Goal: Task Accomplishment & Management: Complete application form

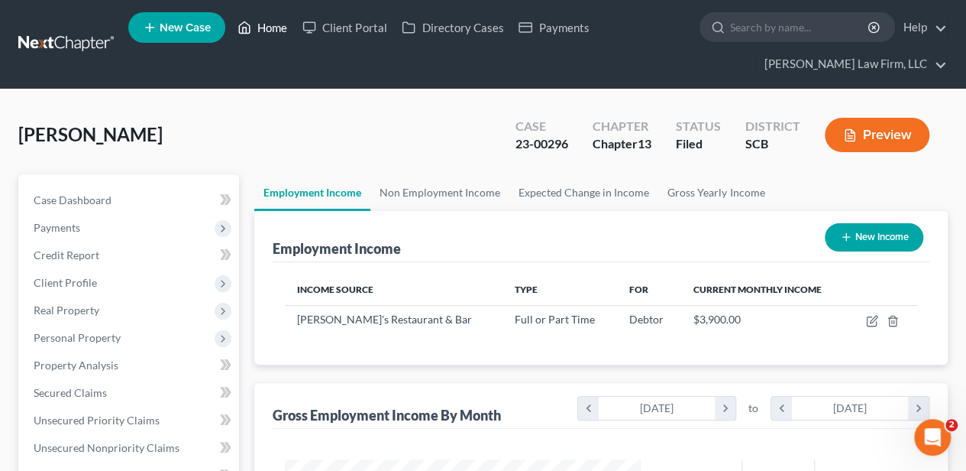
scroll to position [272, 387]
click at [277, 25] on link "Home" at bounding box center [262, 28] width 65 height 28
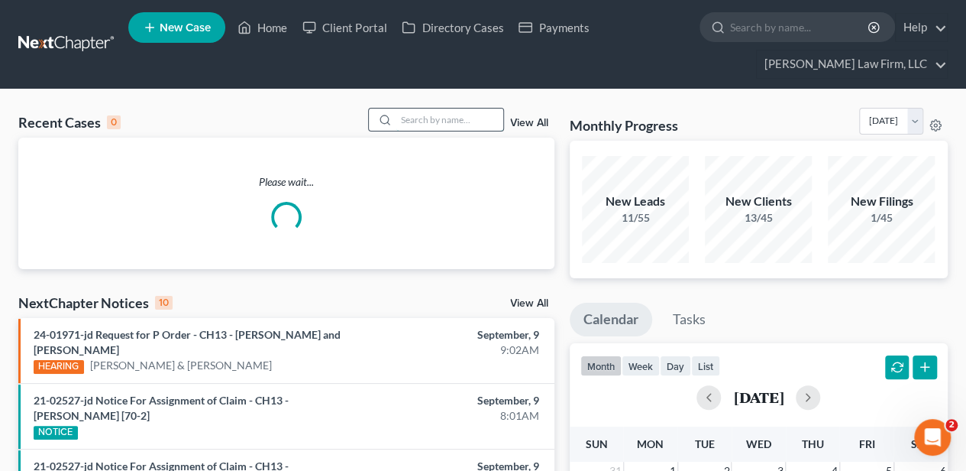
click at [416, 125] on input "search" at bounding box center [449, 119] width 107 height 22
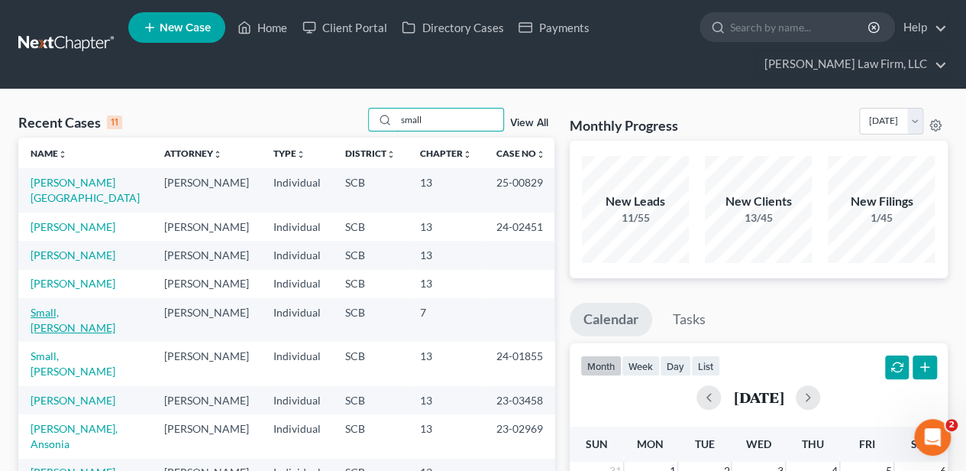
type input "small"
click at [54, 334] on link "Small, [PERSON_NAME]" at bounding box center [73, 320] width 85 height 28
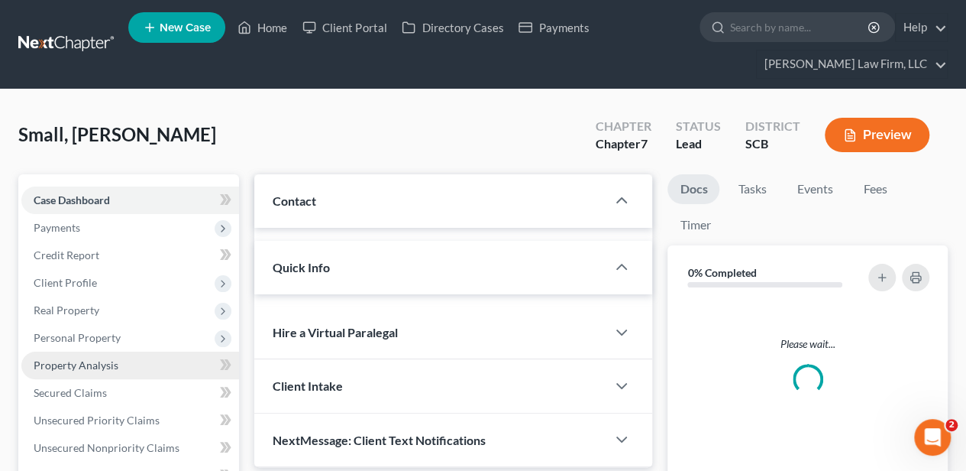
select select "2"
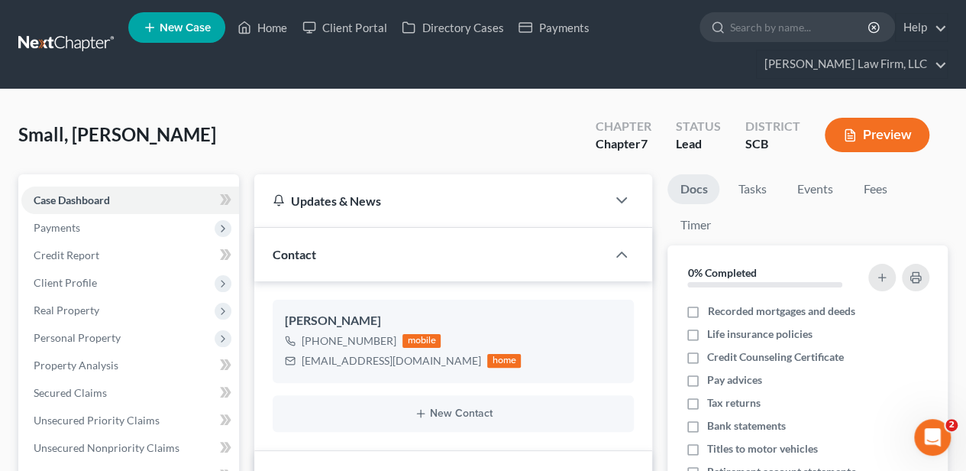
scroll to position [456, 0]
click at [72, 235] on span "Payments" at bounding box center [130, 228] width 218 height 28
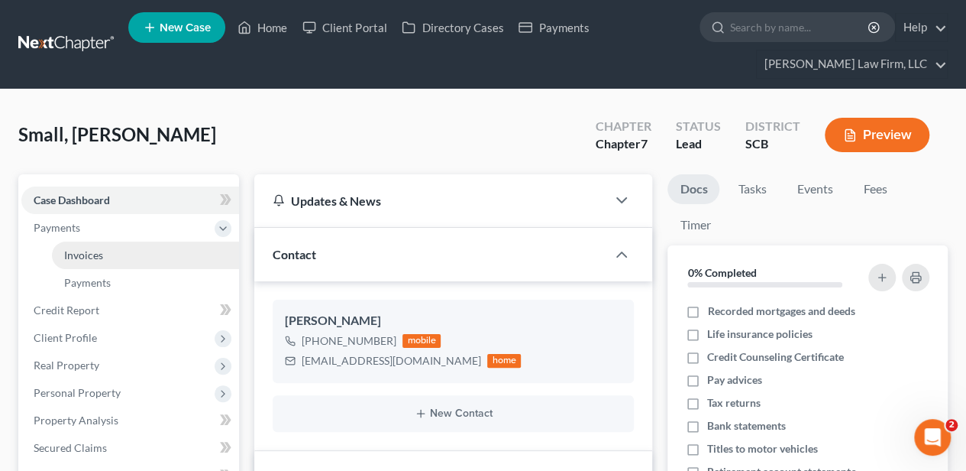
click at [78, 256] on span "Invoices" at bounding box center [83, 254] width 39 height 13
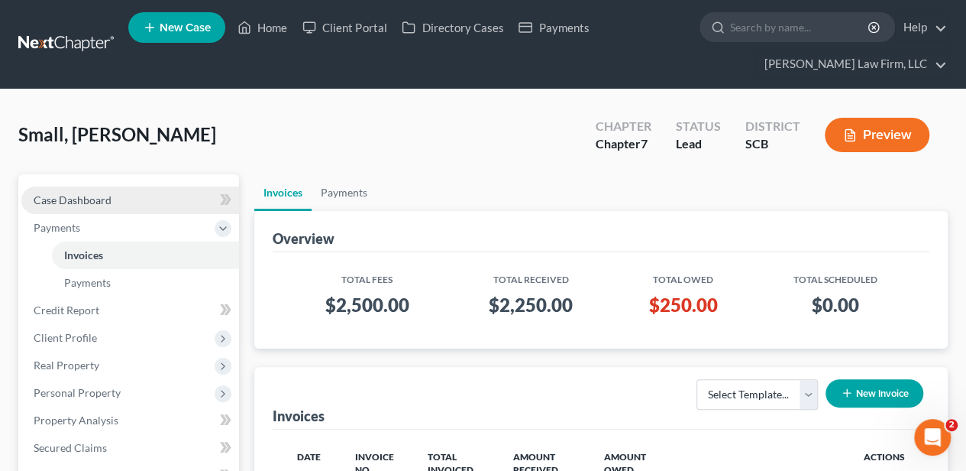
click at [133, 206] on link "Case Dashboard" at bounding box center [130, 200] width 218 height 28
select select "2"
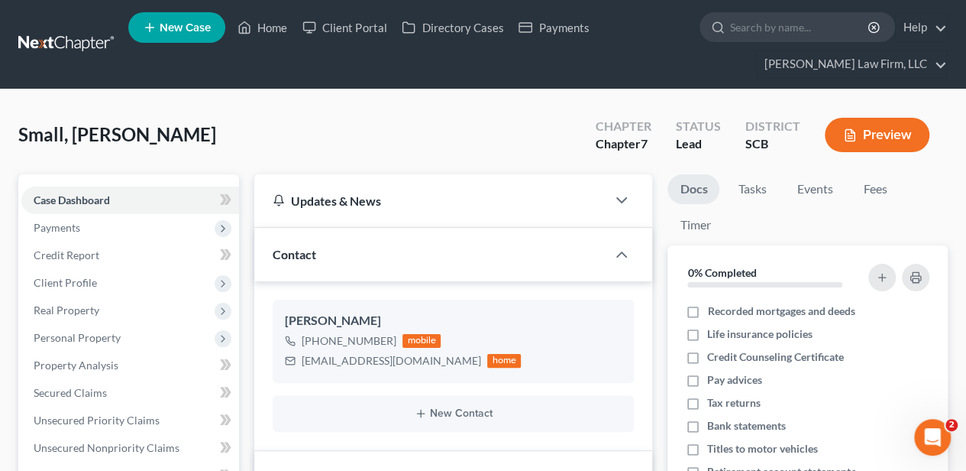
scroll to position [456, 0]
click at [303, 362] on div "randi6373@gmail.com home" at bounding box center [403, 361] width 236 height 20
click at [62, 232] on span "Payments" at bounding box center [130, 228] width 218 height 28
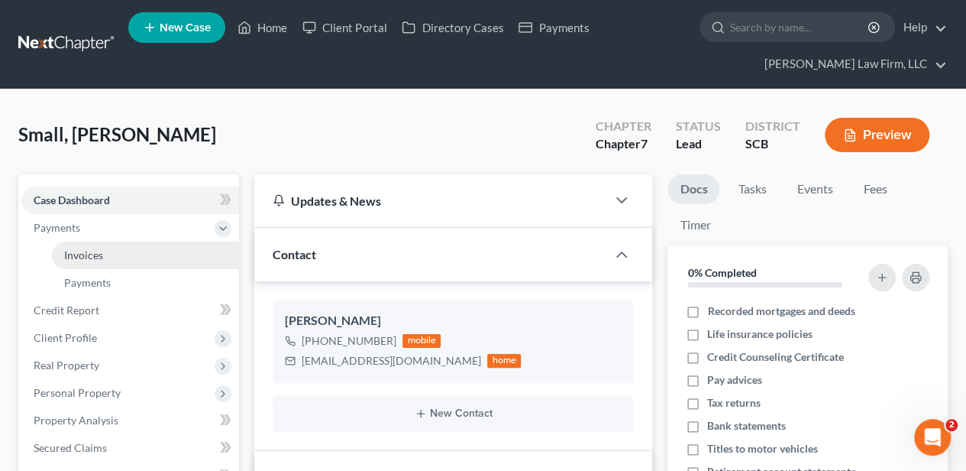
click at [68, 251] on span "Invoices" at bounding box center [83, 254] width 39 height 13
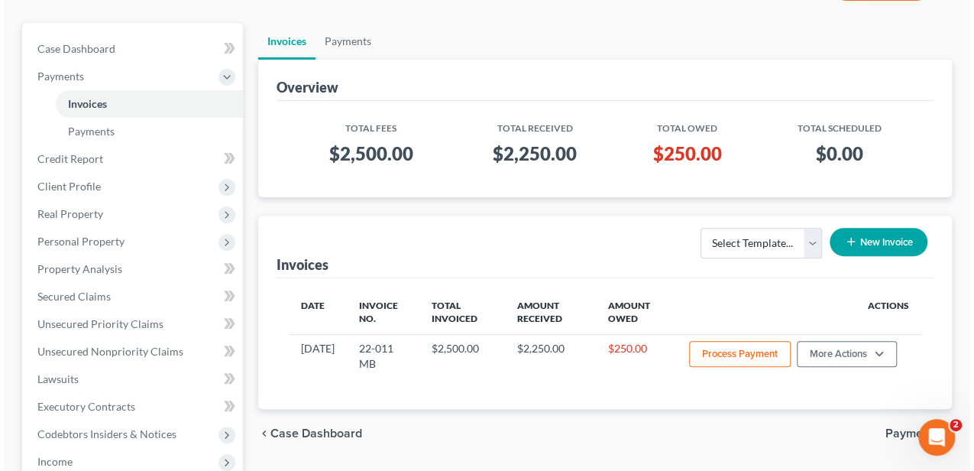
scroll to position [153, 0]
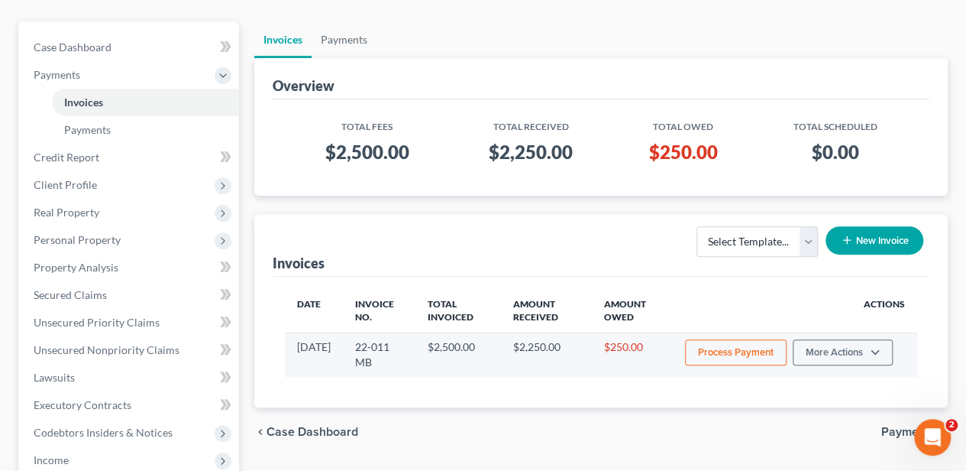
click at [742, 358] on button "Process Payment" at bounding box center [736, 352] width 102 height 26
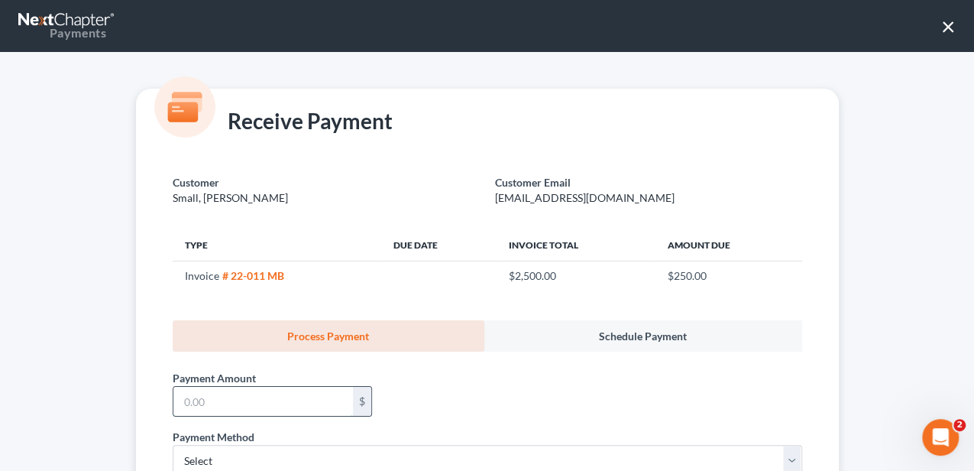
click at [309, 406] on input "text" at bounding box center [263, 401] width 180 height 29
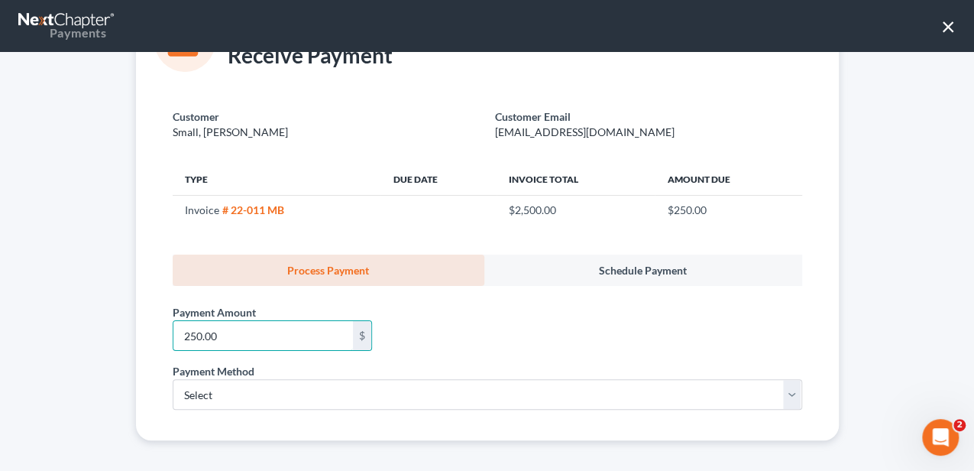
scroll to position [70, 0]
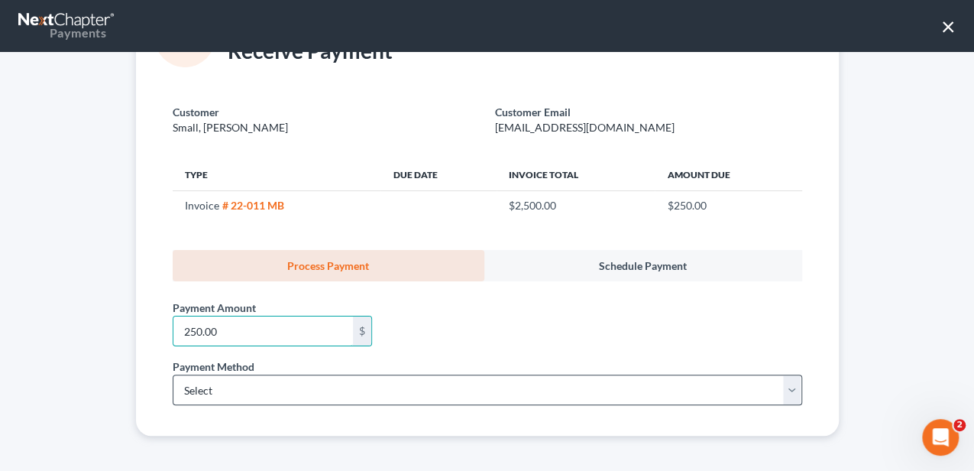
type input "250.00"
click at [248, 391] on select "Select ACH Credit Card" at bounding box center [487, 389] width 629 height 31
select select "1"
click at [173, 374] on select "Select ACH Credit Card" at bounding box center [487, 389] width 629 height 31
select select "42"
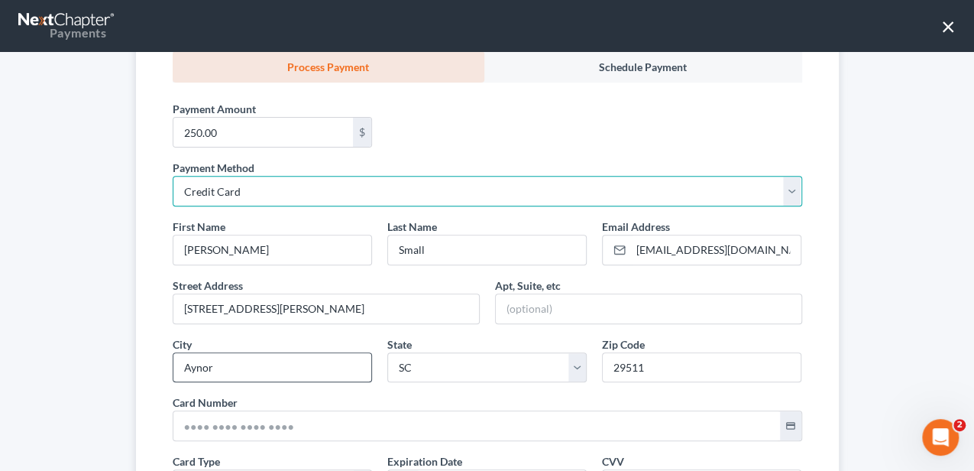
scroll to position [273, 0]
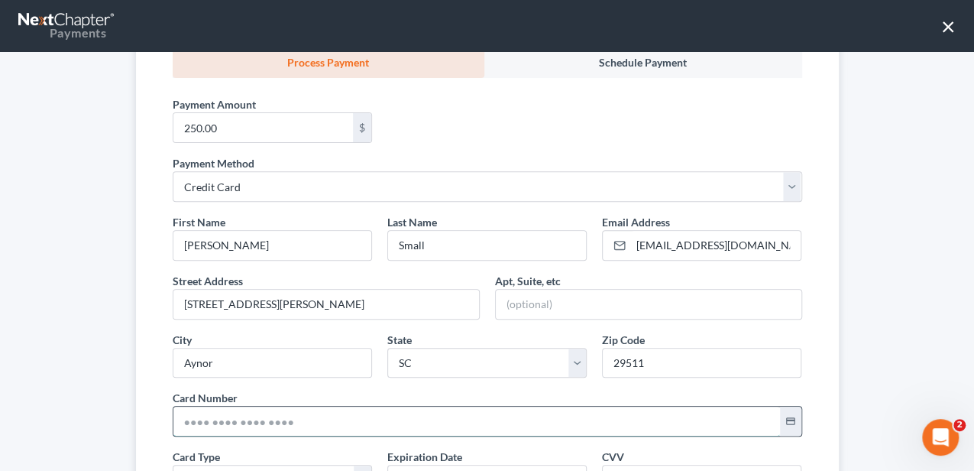
click at [252, 411] on input "text" at bounding box center [476, 420] width 607 height 29
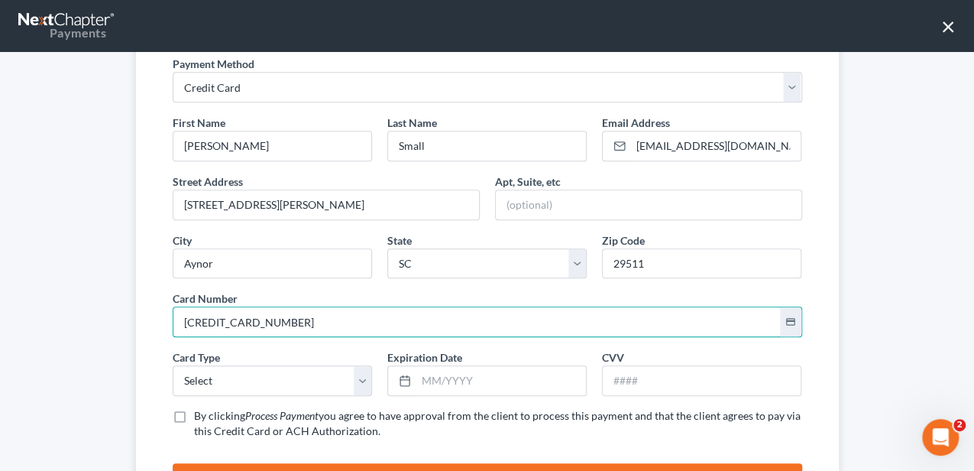
scroll to position [376, 0]
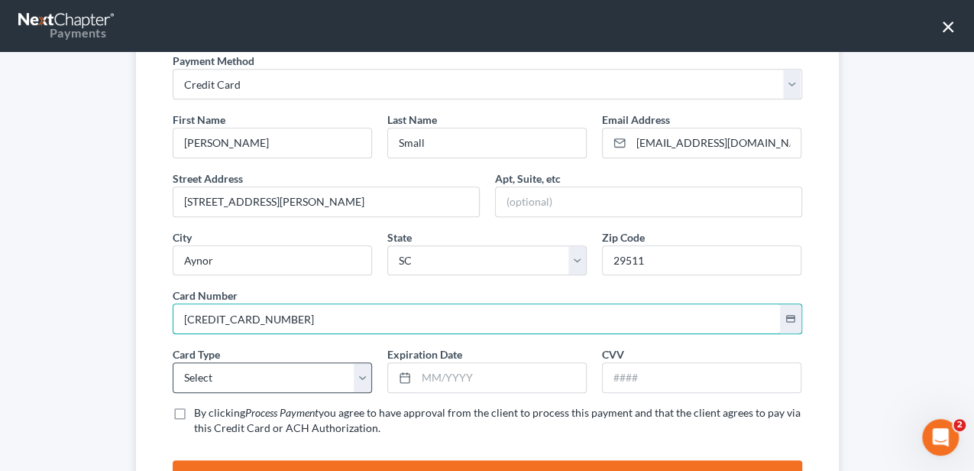
type input "5172 5983 0026 6370"
click at [173, 372] on select "Select Visa MasterCard Discover American Express" at bounding box center [272, 377] width 199 height 31
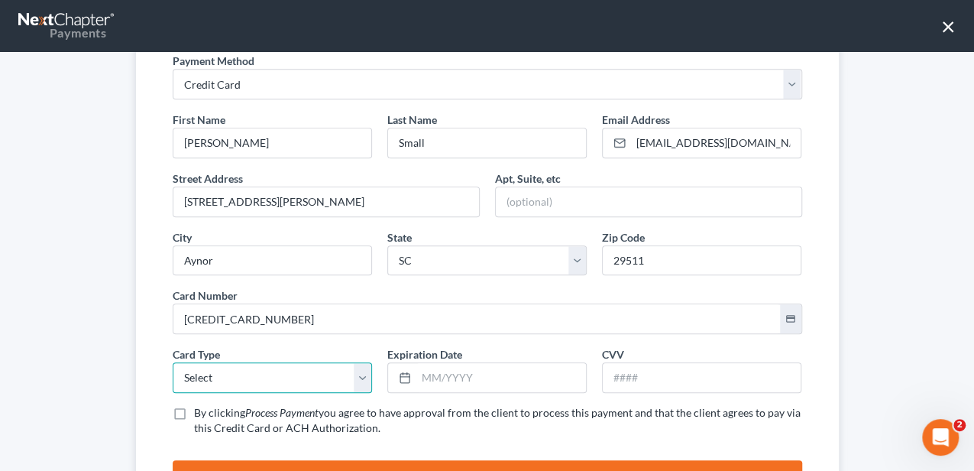
select select "1"
click at [173, 362] on select "Select Visa MasterCard Discover American Express" at bounding box center [272, 377] width 199 height 31
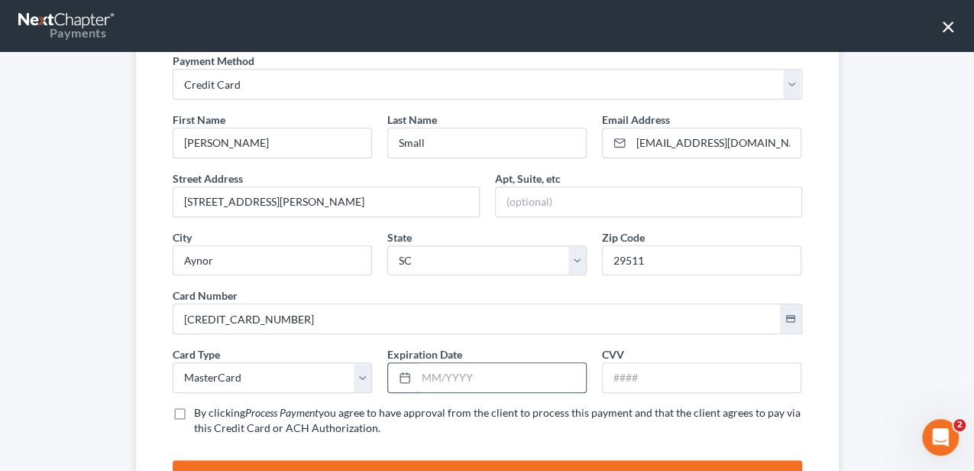
click at [464, 364] on input "text" at bounding box center [501, 377] width 170 height 29
type input "08/2028"
click at [689, 387] on input "text" at bounding box center [702, 377] width 198 height 29
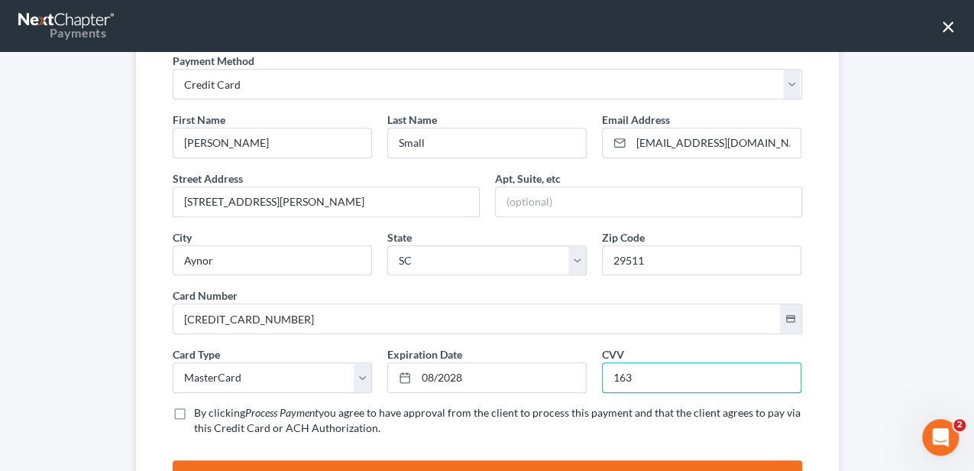
type input "163"
click at [392, 406] on span "you agree to have approval from the client to process this payment and that the…" at bounding box center [497, 420] width 607 height 28
click at [210, 405] on input "By clicking Process Payment you agree to have approval from the client to proce…" at bounding box center [205, 410] width 10 height 10
checkbox input "true"
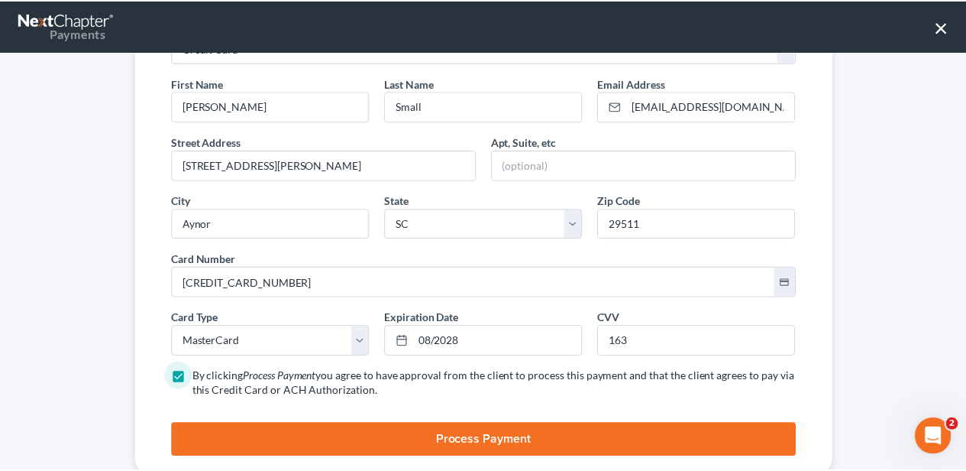
scroll to position [449, 0]
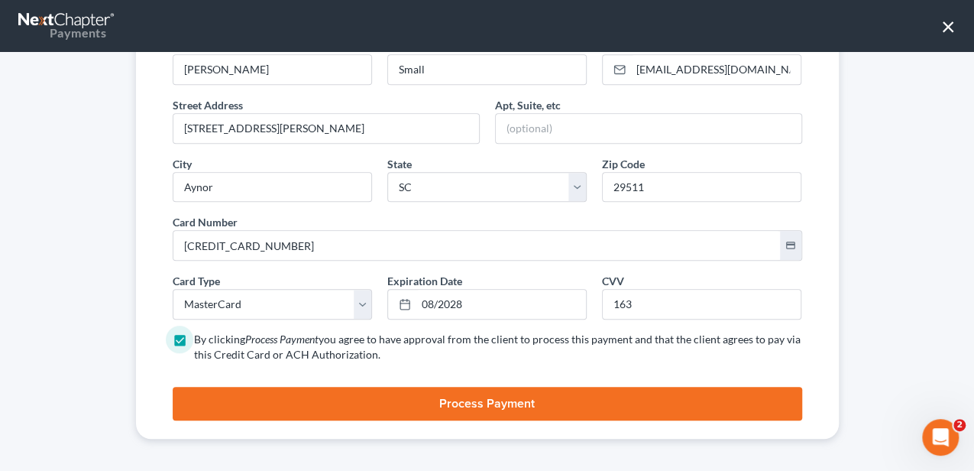
click at [451, 387] on button "Process Payment" at bounding box center [487, 404] width 629 height 34
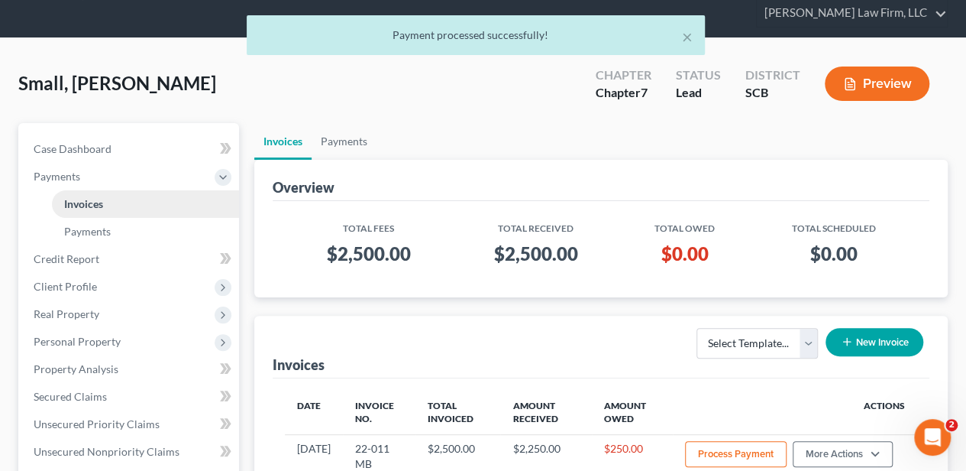
scroll to position [0, 0]
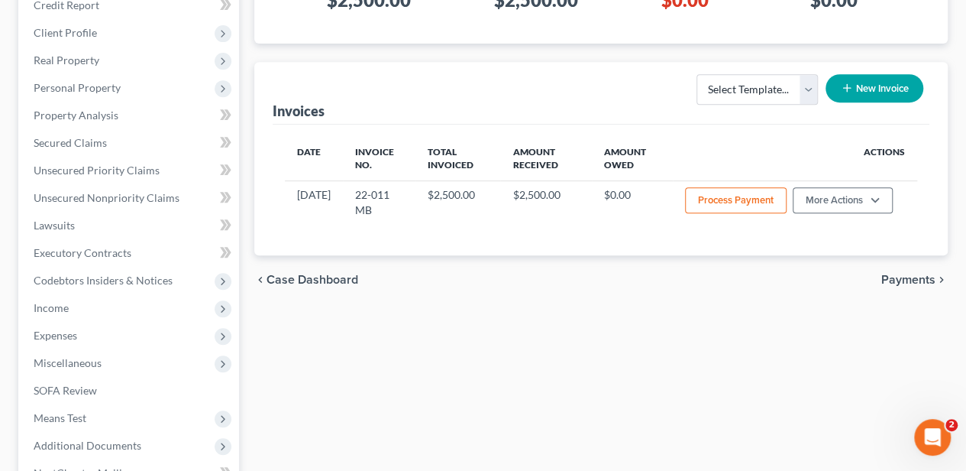
scroll to position [306, 0]
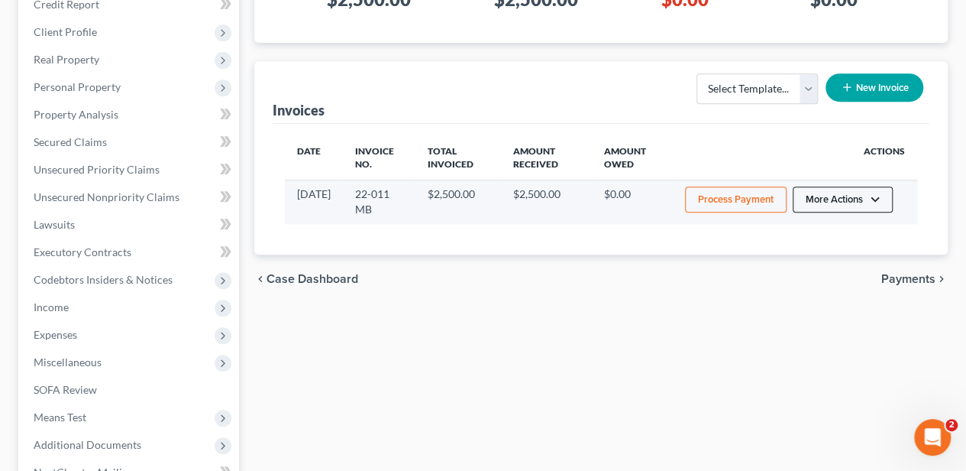
click at [828, 193] on button "More Actions" at bounding box center [843, 199] width 100 height 26
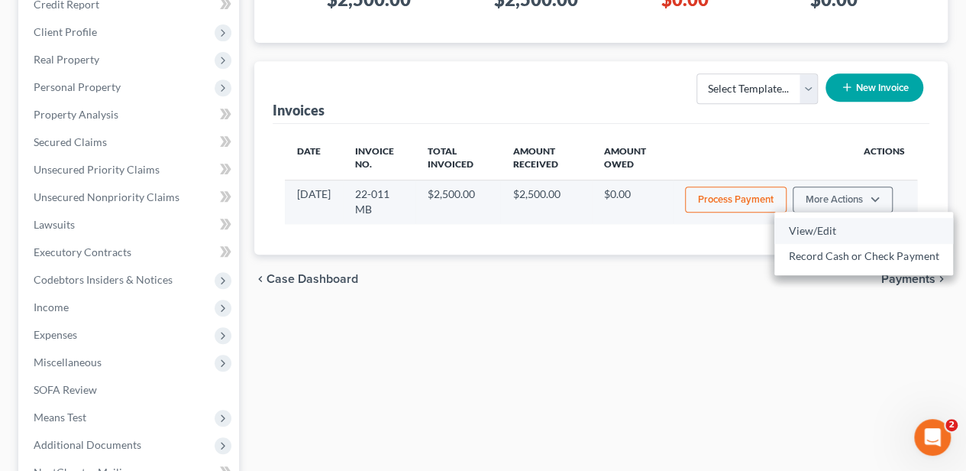
click at [821, 223] on link "View/Edit" at bounding box center [864, 231] width 179 height 26
select select "1"
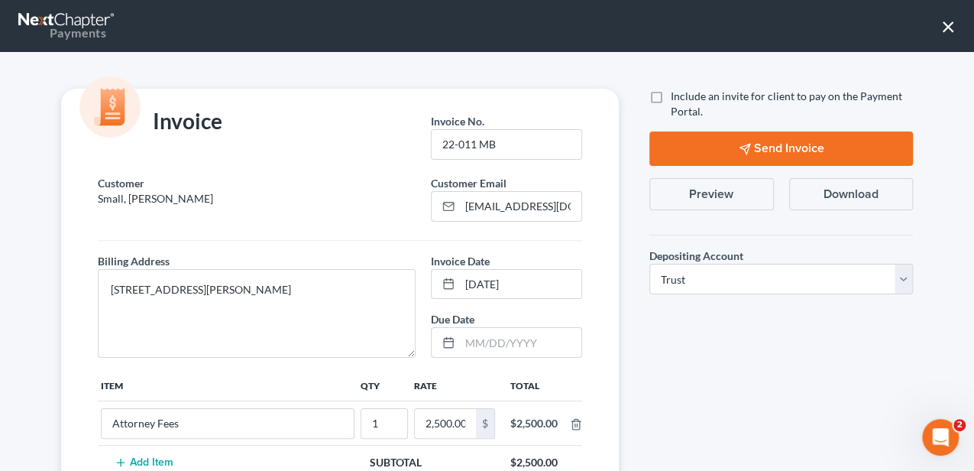
click at [726, 142] on button "Send Invoice" at bounding box center [781, 148] width 264 height 34
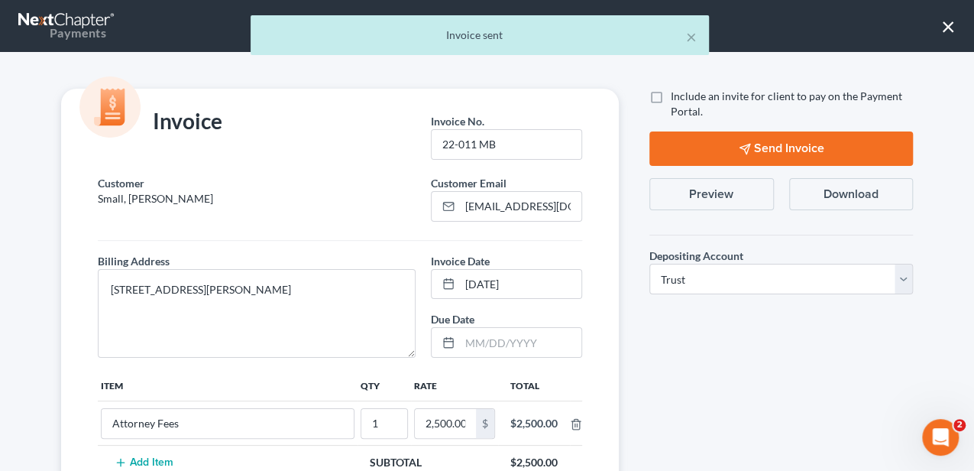
click at [956, 18] on div "× Invoice sent" at bounding box center [479, 38] width 974 height 47
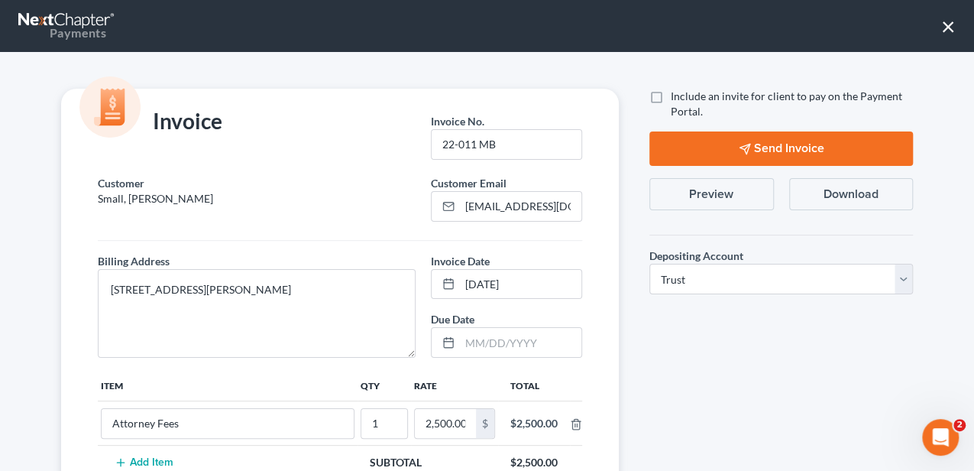
click at [949, 25] on button "×" at bounding box center [948, 26] width 15 height 24
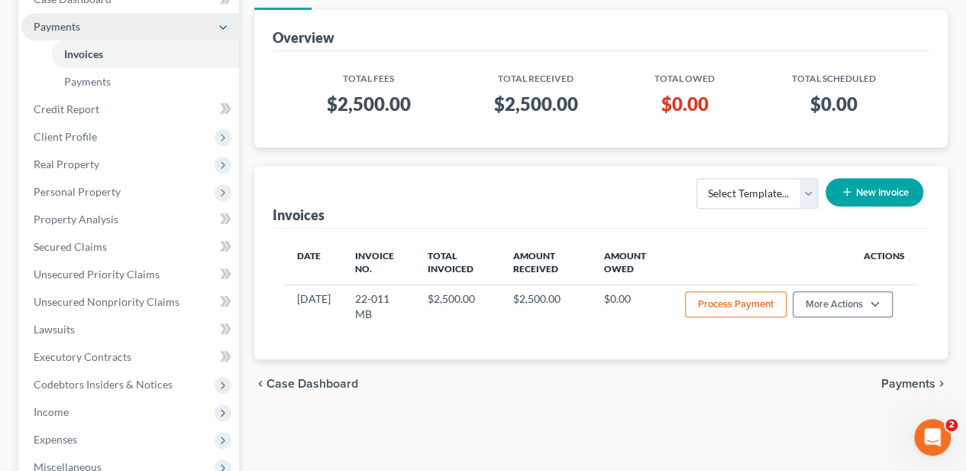
scroll to position [102, 0]
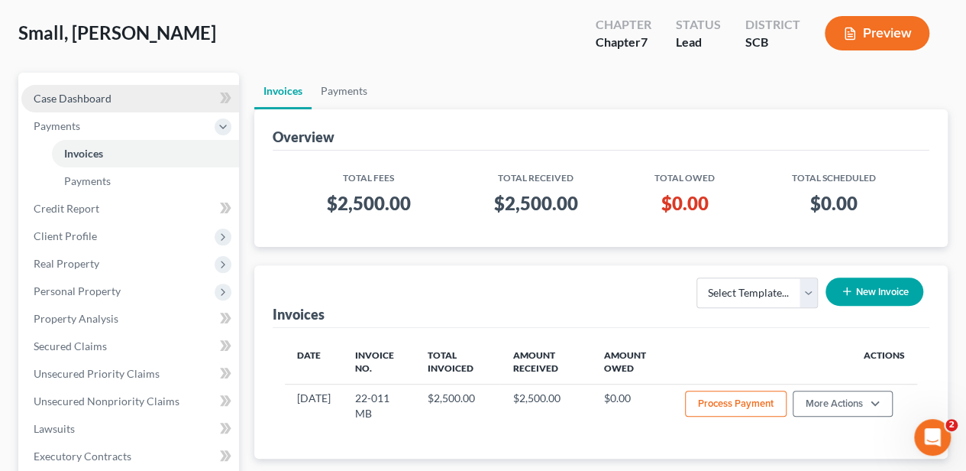
click at [122, 92] on link "Case Dashboard" at bounding box center [130, 99] width 218 height 28
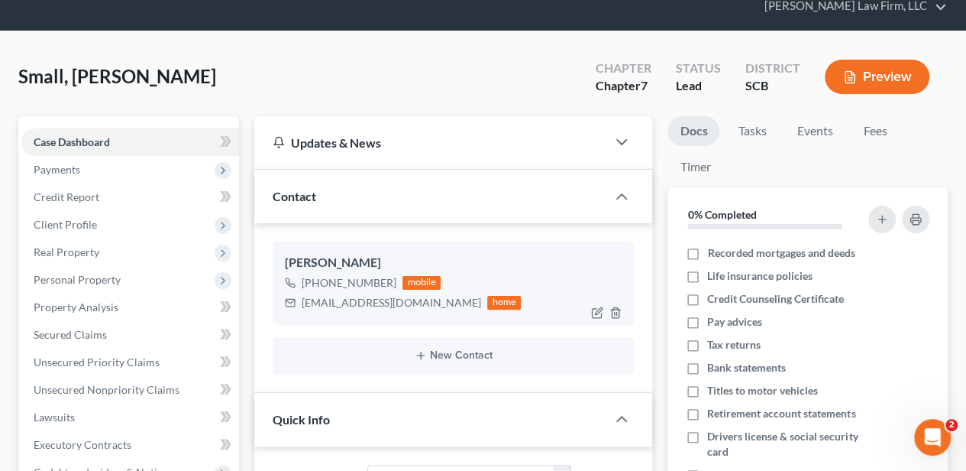
select select "2"
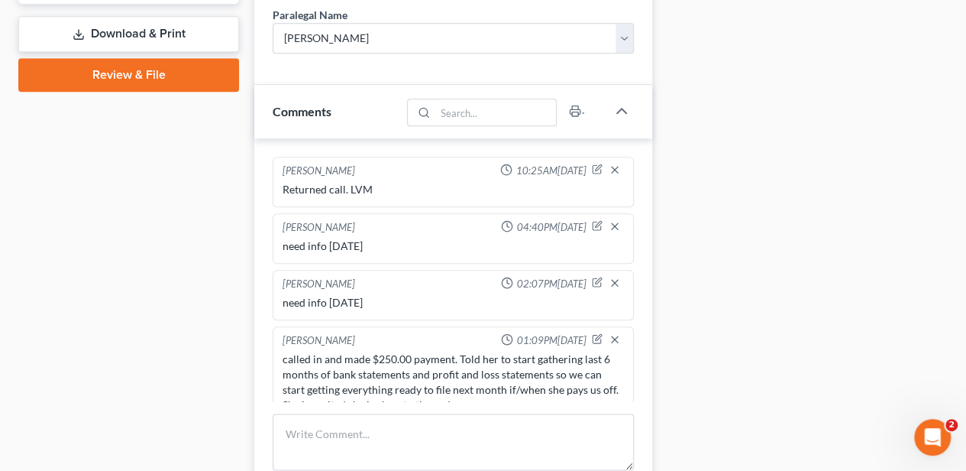
scroll to position [814, 0]
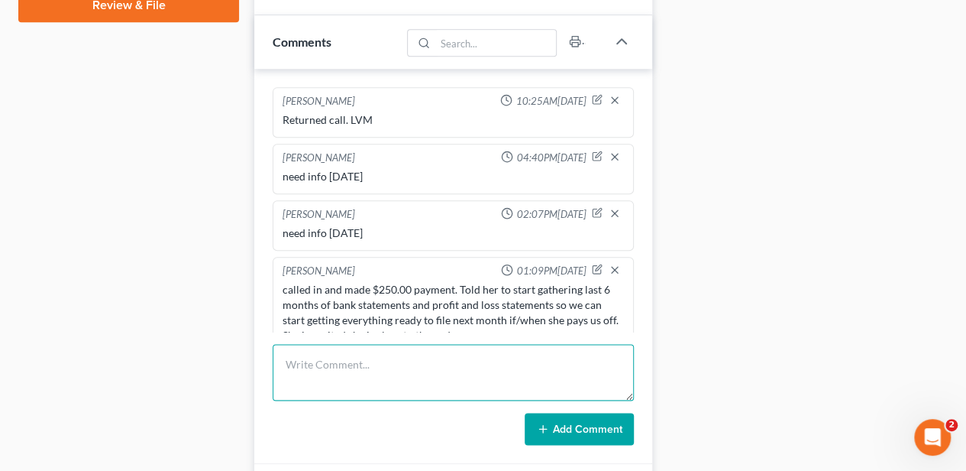
click at [436, 367] on textarea at bounding box center [453, 372] width 361 height 57
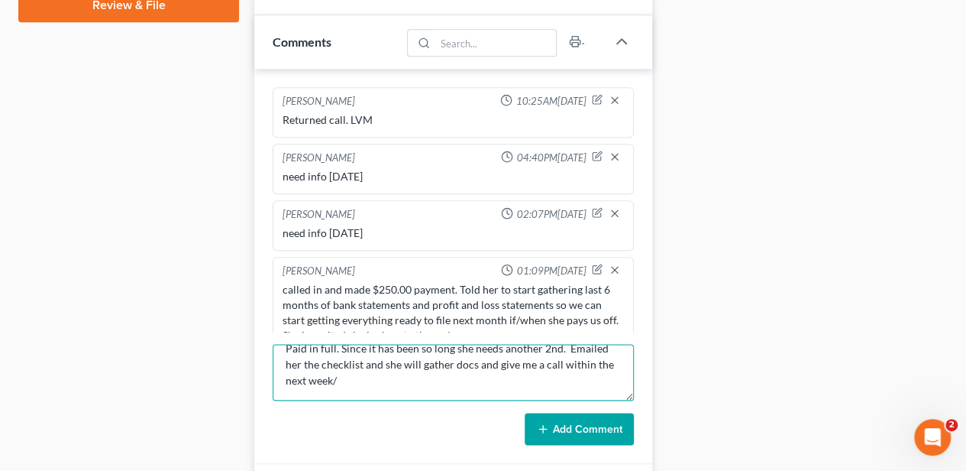
scroll to position [16, 0]
type textarea "Paid in full. Since it has been so long she needs another 2nd. Emailed her the …"
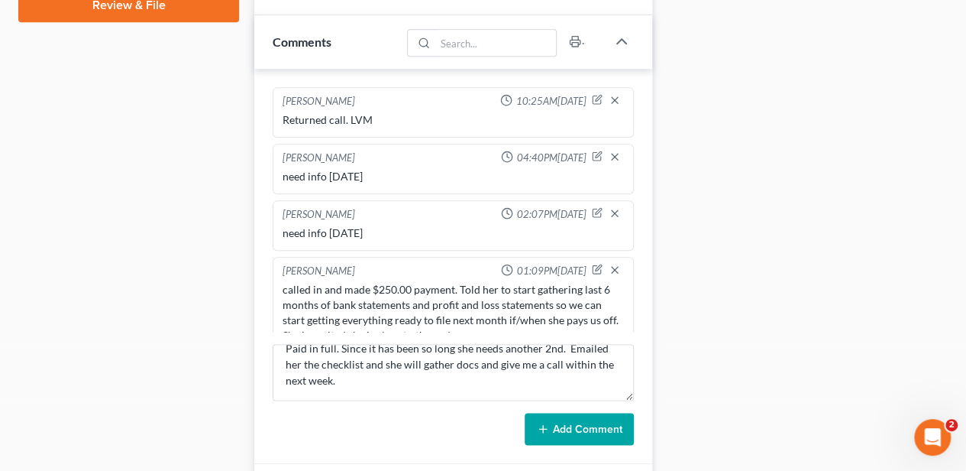
click at [616, 417] on button "Add Comment" at bounding box center [579, 429] width 109 height 32
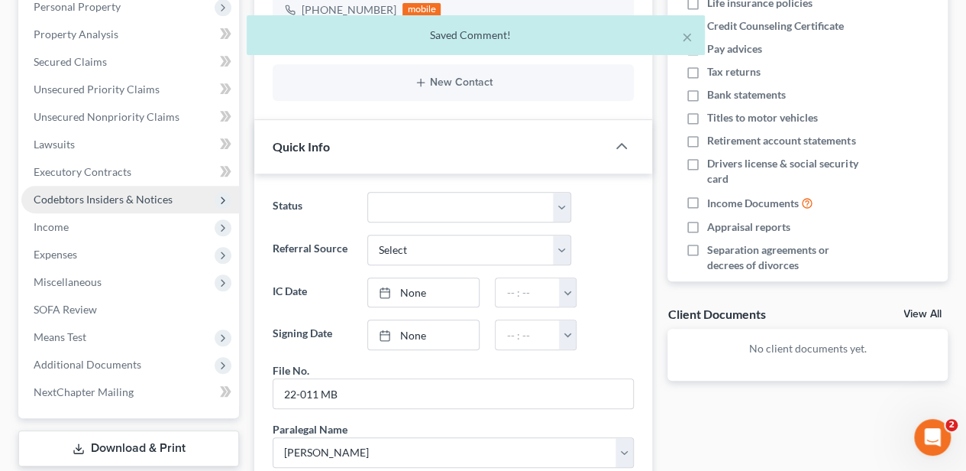
scroll to position [153, 0]
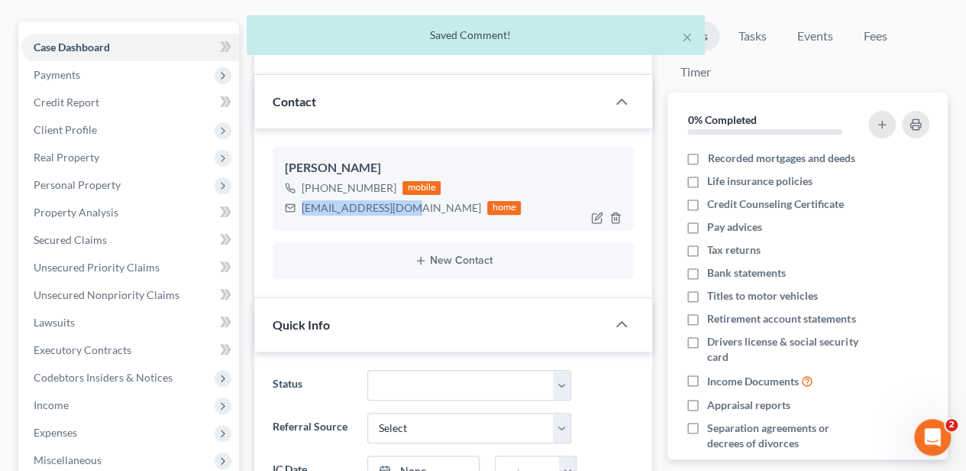
drag, startPoint x: 302, startPoint y: 208, endPoint x: 403, endPoint y: 202, distance: 101.0
click at [403, 202] on div "[EMAIL_ADDRESS][DOMAIN_NAME]" at bounding box center [392, 207] width 180 height 15
copy div "[EMAIL_ADDRESS][DOMAIN_NAME]"
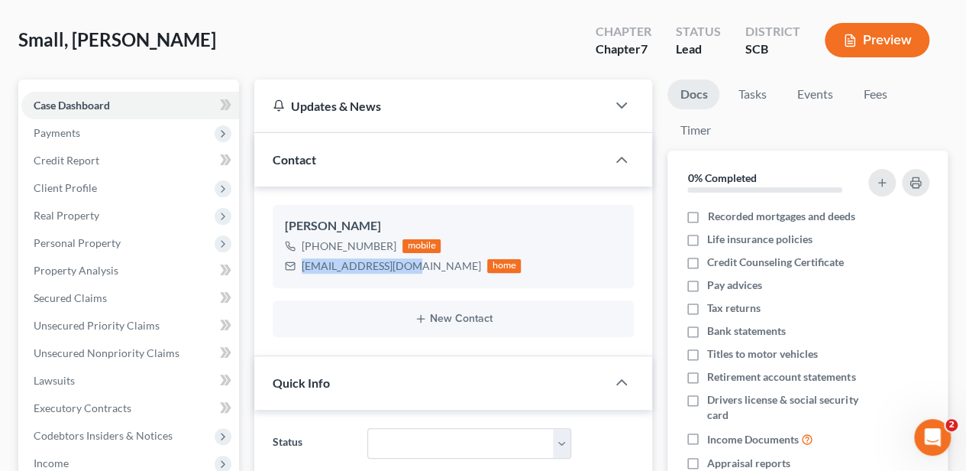
scroll to position [0, 0]
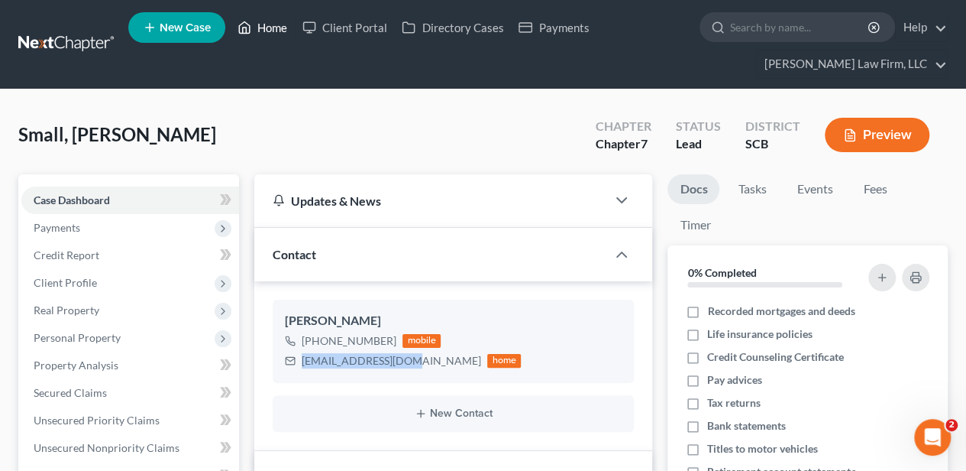
click at [256, 29] on link "Home" at bounding box center [262, 28] width 65 height 28
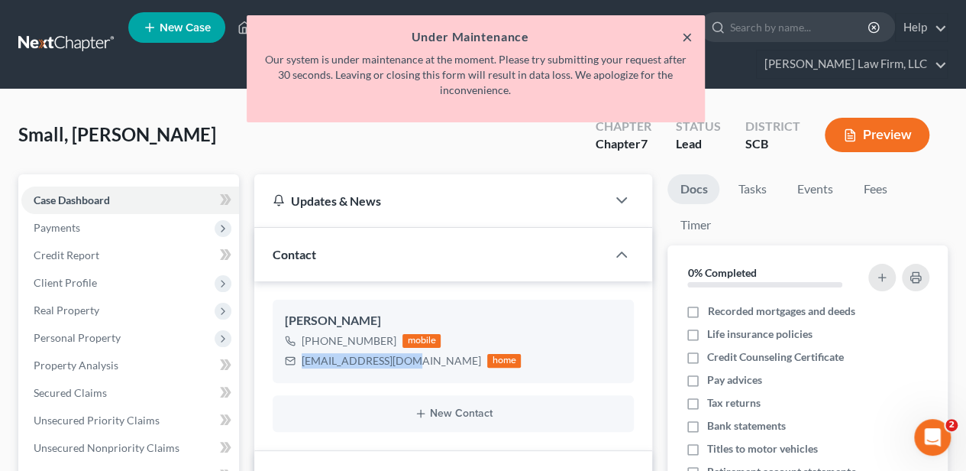
click at [691, 37] on button "×" at bounding box center [687, 37] width 11 height 18
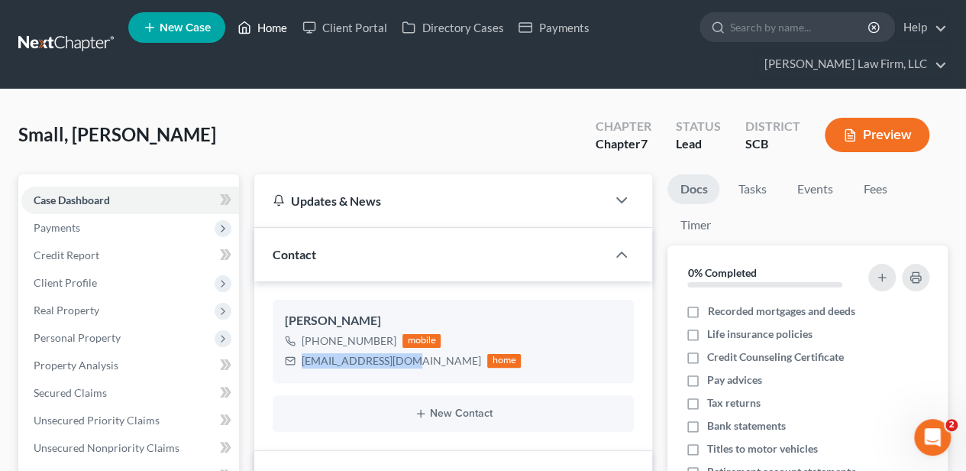
click at [267, 24] on link "Home" at bounding box center [262, 28] width 65 height 28
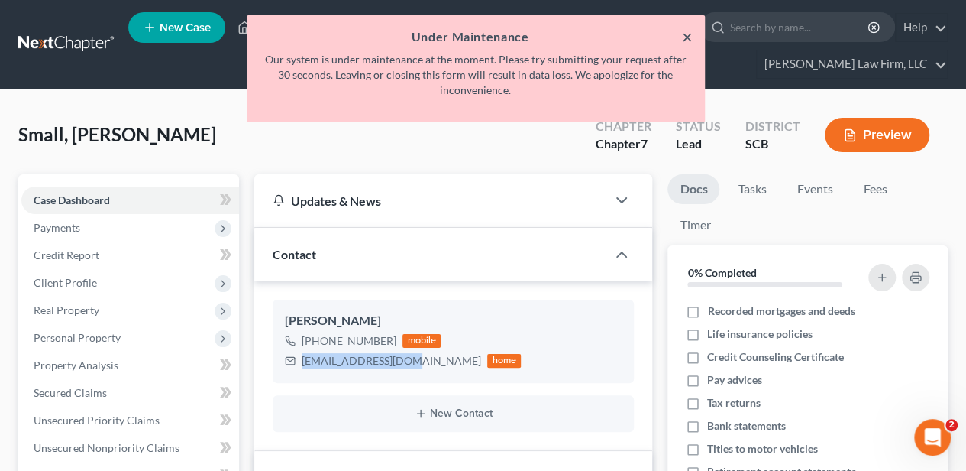
click at [687, 35] on button "×" at bounding box center [687, 37] width 11 height 18
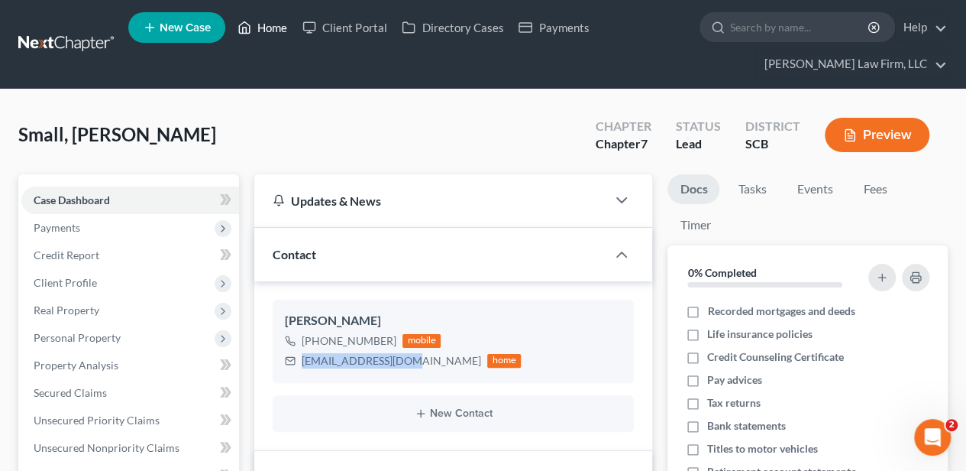
click at [280, 28] on link "Home" at bounding box center [262, 28] width 65 height 28
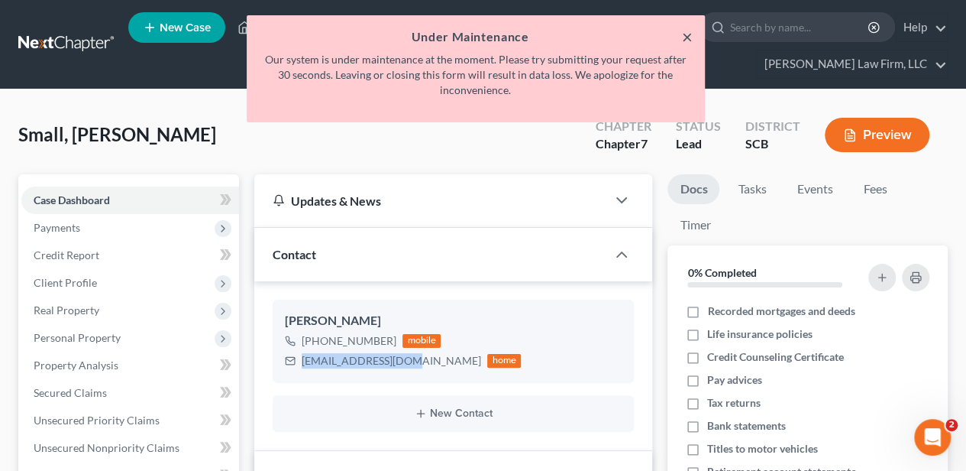
click at [684, 41] on button "×" at bounding box center [687, 37] width 11 height 18
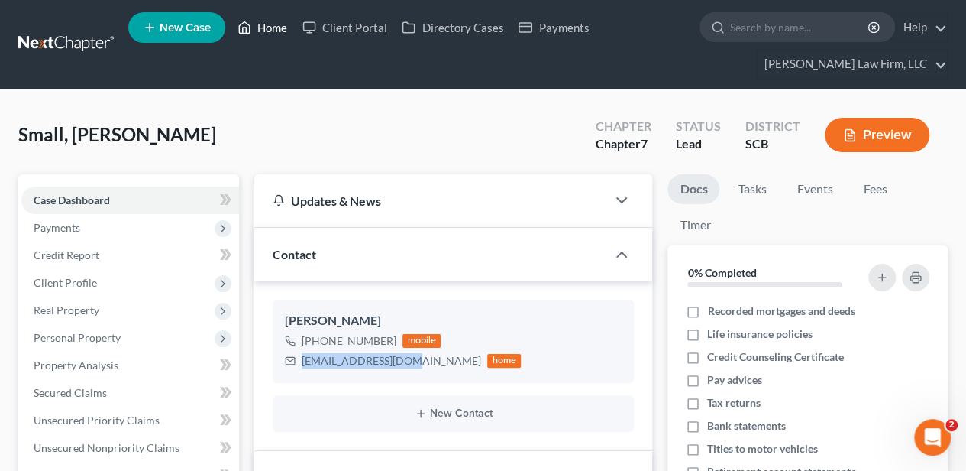
click at [270, 32] on link "Home" at bounding box center [262, 28] width 65 height 28
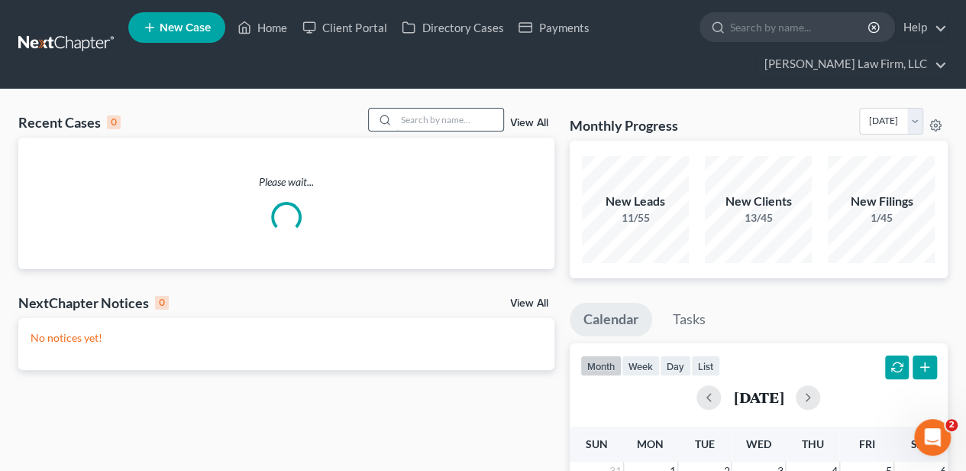
click at [445, 122] on input "search" at bounding box center [449, 119] width 107 height 22
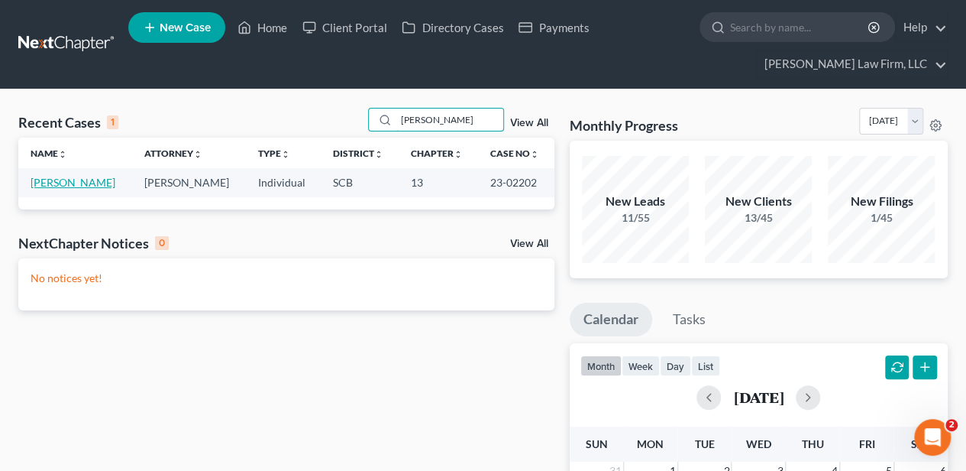
type input "[PERSON_NAME]"
click at [83, 183] on link "[PERSON_NAME]" at bounding box center [73, 182] width 85 height 13
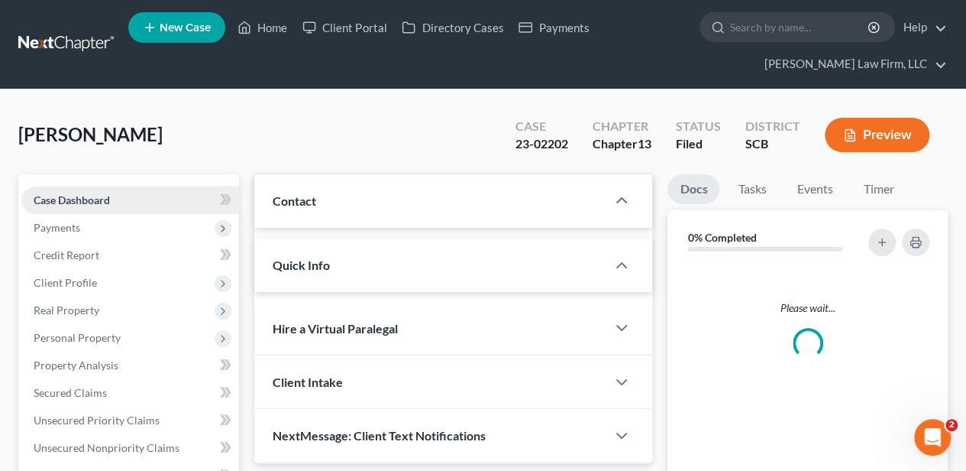
select select "2"
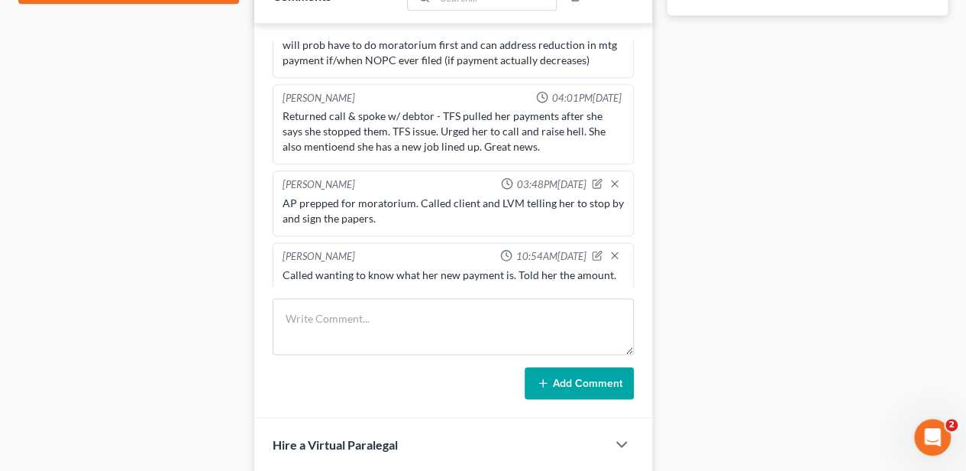
scroll to position [917, 0]
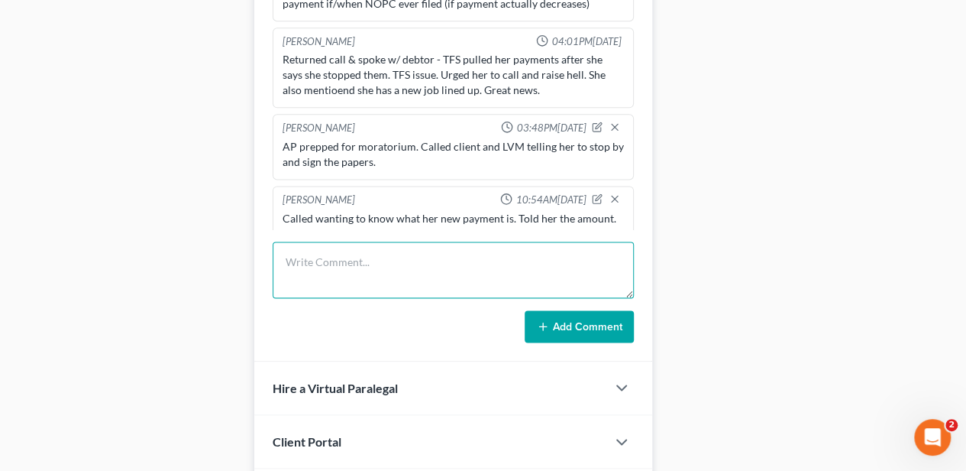
click at [411, 266] on textarea at bounding box center [453, 269] width 361 height 57
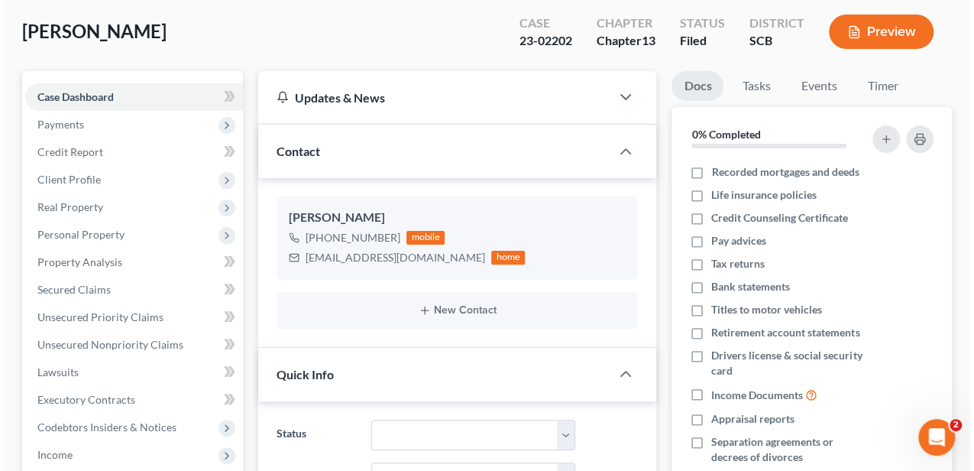
scroll to position [0, 0]
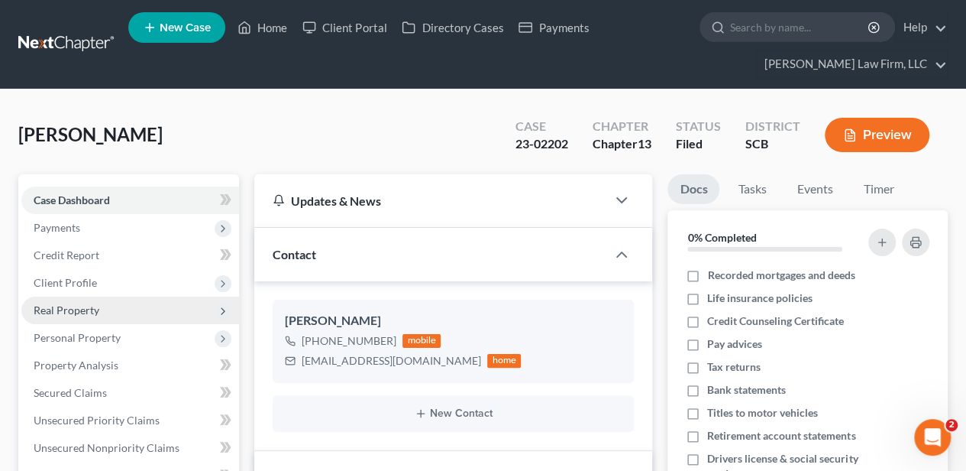
click at [79, 310] on span "Real Property" at bounding box center [67, 309] width 66 height 13
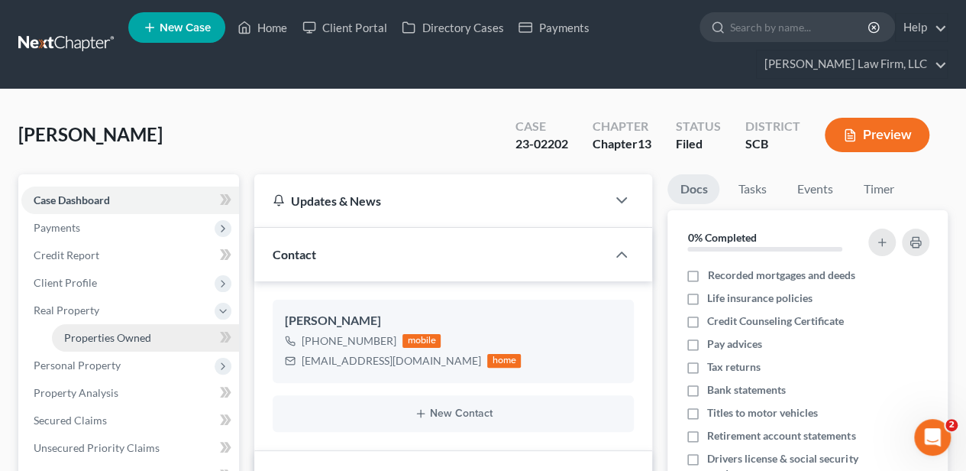
click at [85, 328] on link "Properties Owned" at bounding box center [145, 338] width 187 height 28
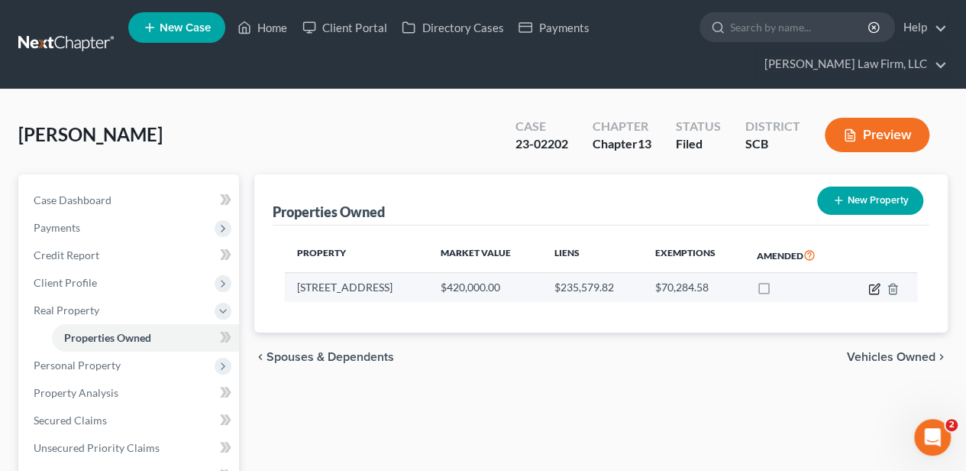
click at [872, 284] on icon "button" at bounding box center [875, 289] width 12 height 12
select select "42"
select select "2"
select select "1"
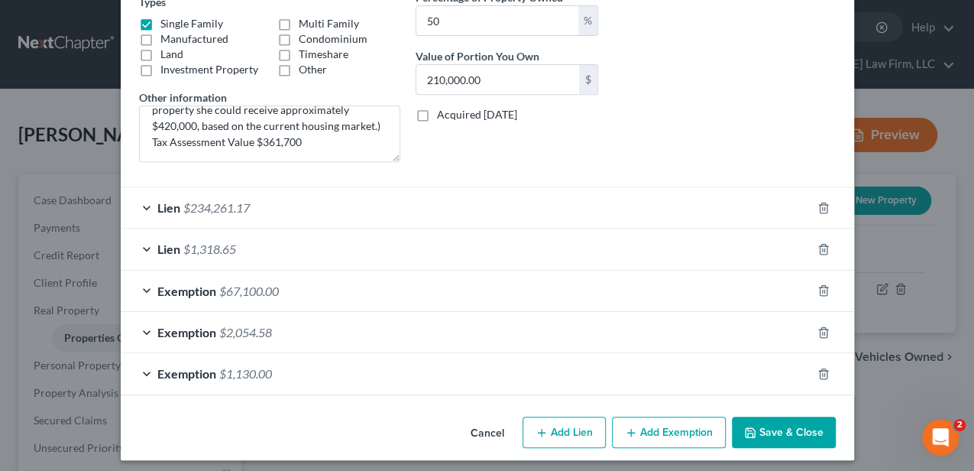
scroll to position [282, 0]
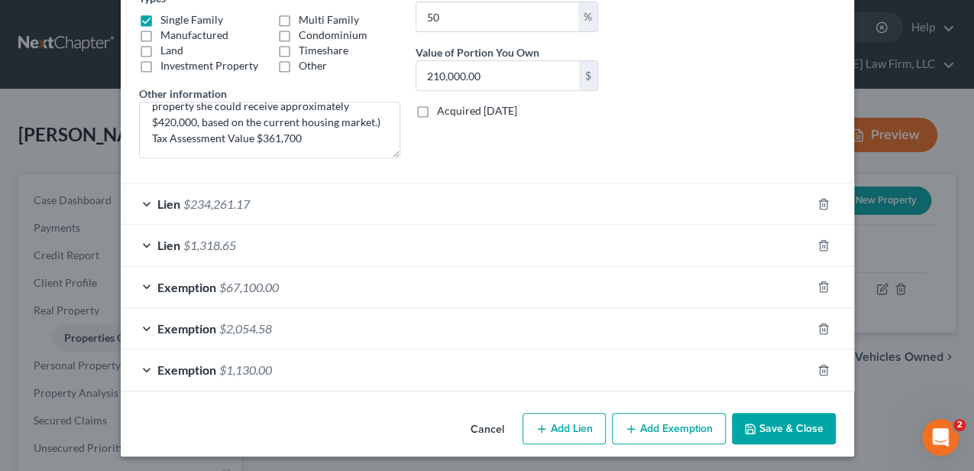
click at [370, 335] on div "Exemption $2,054.58" at bounding box center [466, 328] width 691 height 40
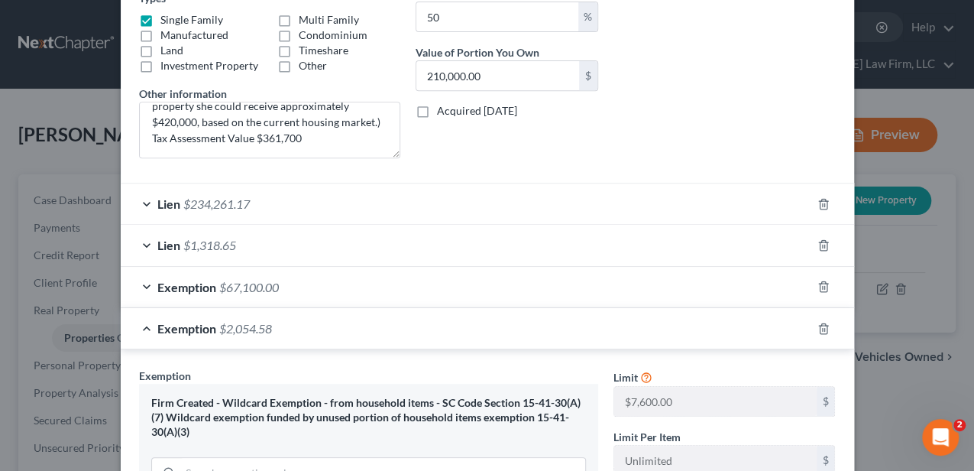
click at [370, 335] on div "Exemption $2,054.58" at bounding box center [466, 328] width 691 height 40
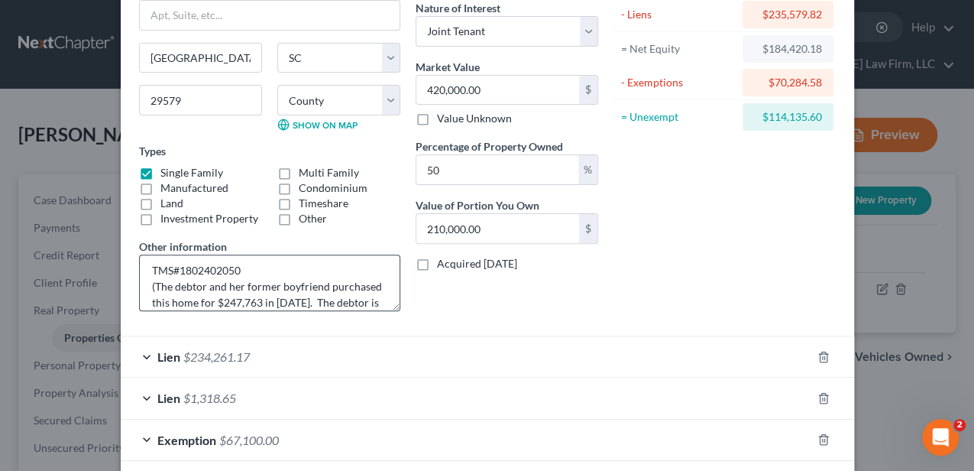
scroll to position [0, 0]
click at [377, 230] on div "Address * 609 [GEOGRAPHIC_DATA] [GEOGRAPHIC_DATA] [US_STATE][GEOGRAPHIC_DATA] […" at bounding box center [269, 132] width 277 height 382
click at [436, 307] on div "Belongs To * Select Debtor 1 Only Debtor 2 Only Debtor 1 And Debtor 2 Only At L…" at bounding box center [507, 132] width 198 height 382
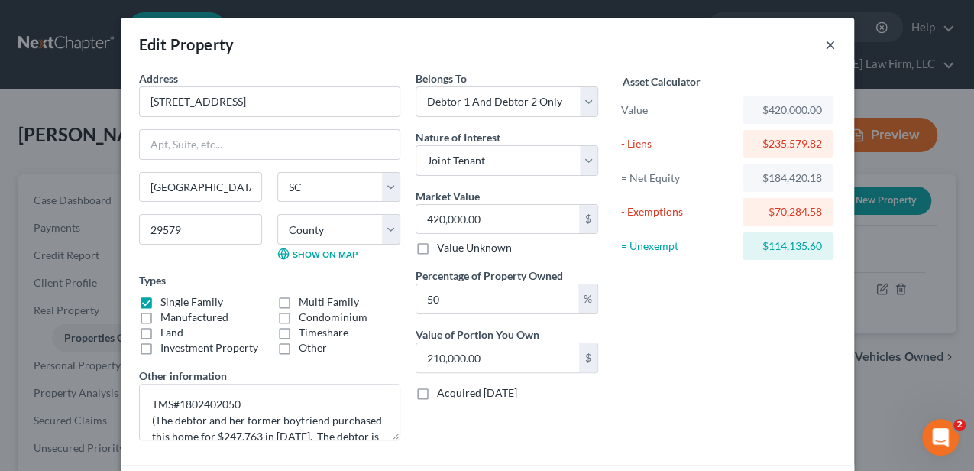
click at [830, 40] on button "×" at bounding box center [830, 44] width 11 height 18
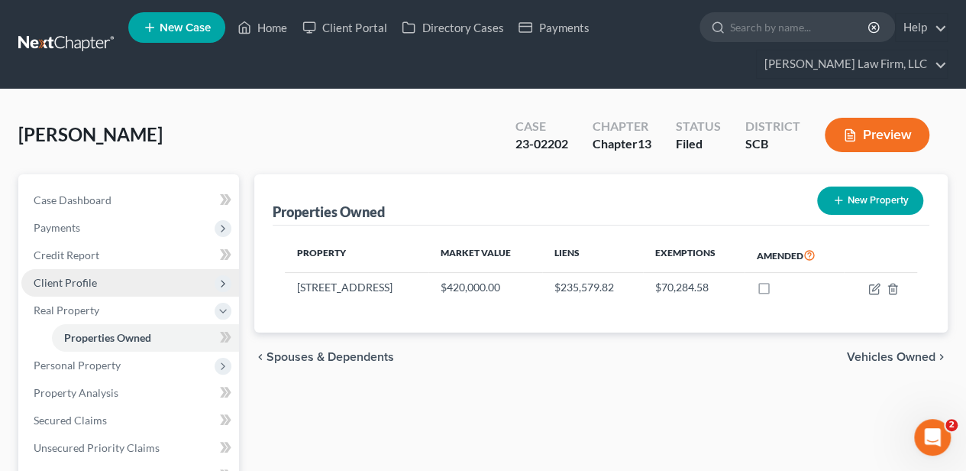
click at [73, 282] on span "Client Profile" at bounding box center [65, 282] width 63 height 13
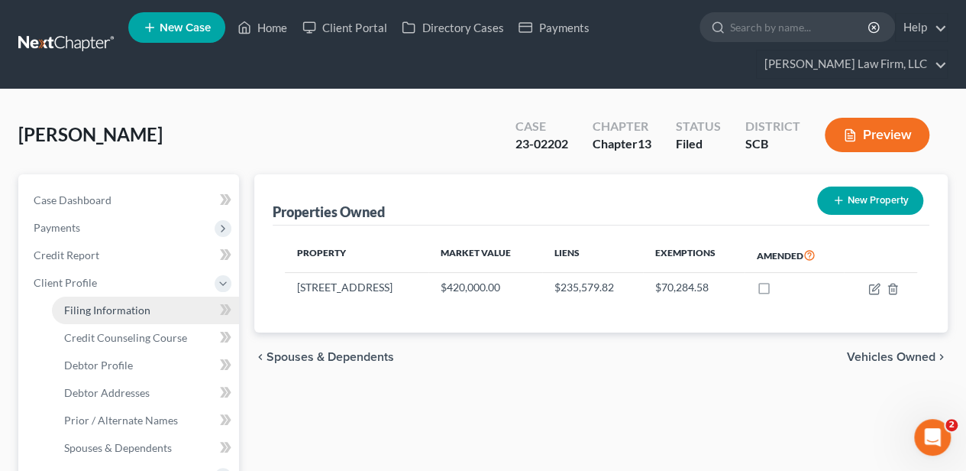
click at [83, 303] on span "Filing Information" at bounding box center [107, 309] width 86 height 13
select select "1"
select select "0"
select select "3"
select select "0"
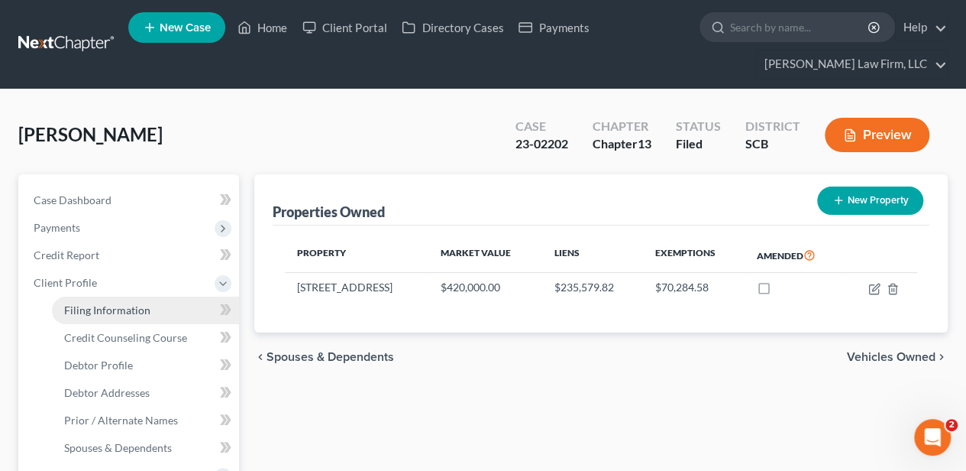
select select "42"
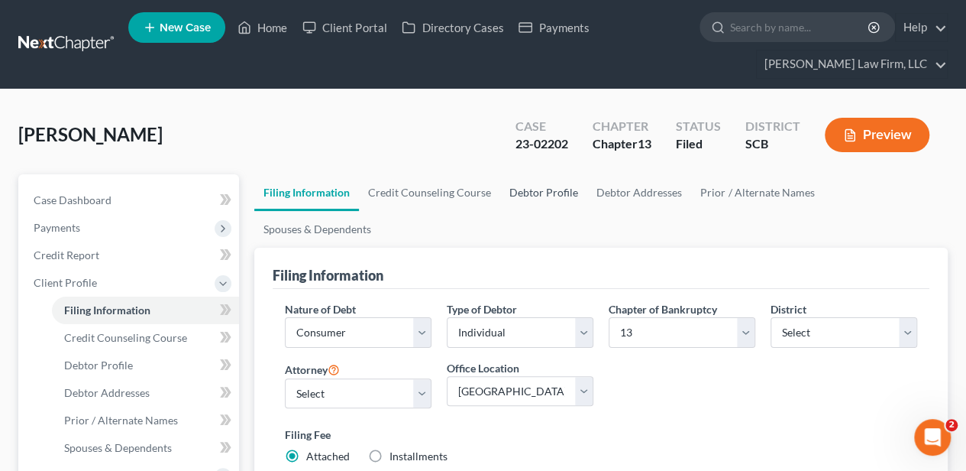
click at [530, 183] on link "Debtor Profile" at bounding box center [543, 192] width 87 height 37
select select "0"
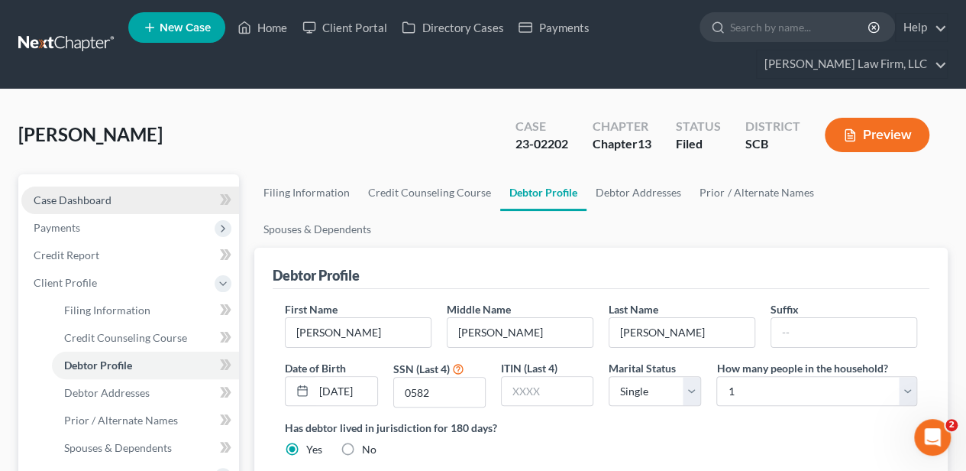
click at [148, 199] on link "Case Dashboard" at bounding box center [130, 200] width 218 height 28
select select "2"
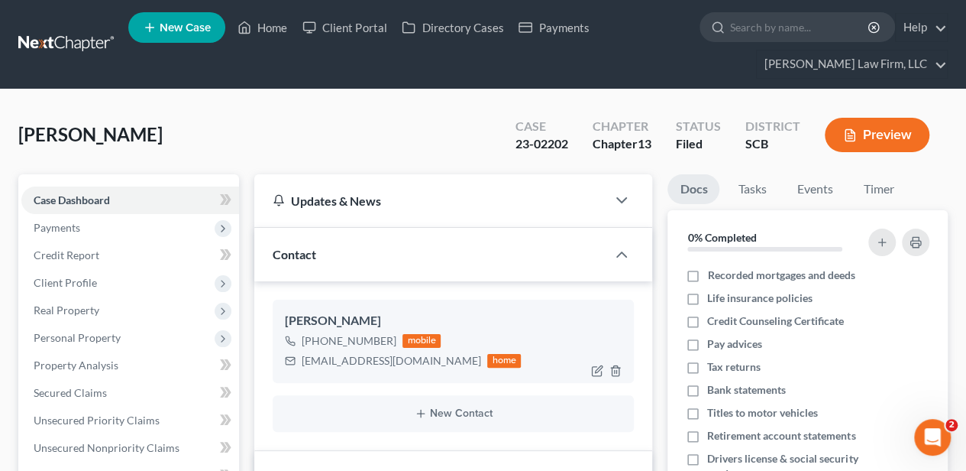
scroll to position [920, 0]
drag, startPoint x: 303, startPoint y: 361, endPoint x: 426, endPoint y: 358, distance: 123.8
click at [426, 358] on div "[EMAIL_ADDRESS][DOMAIN_NAME]" at bounding box center [392, 360] width 180 height 15
copy div "[EMAIL_ADDRESS][DOMAIN_NAME]"
